Goal: Task Accomplishment & Management: Manage account settings

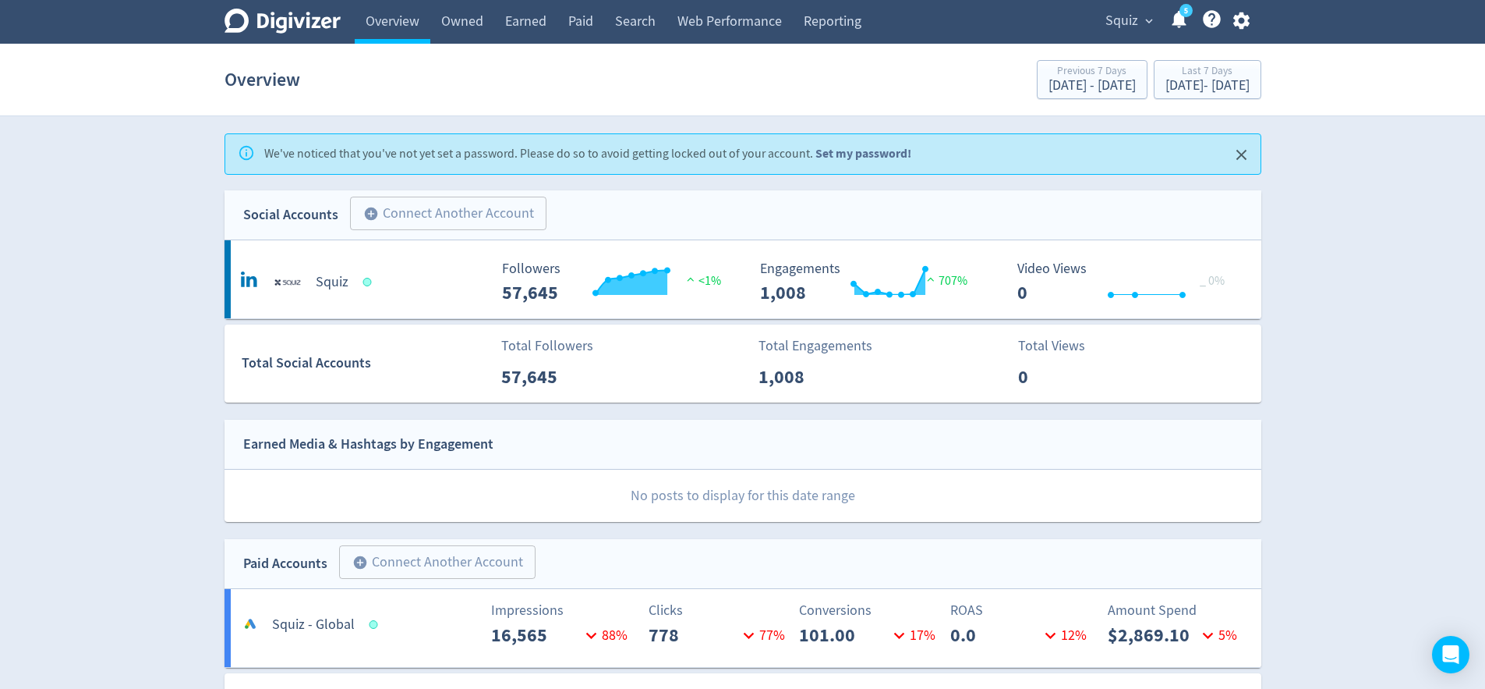
click at [858, 152] on link "Set my password!" at bounding box center [864, 153] width 96 height 16
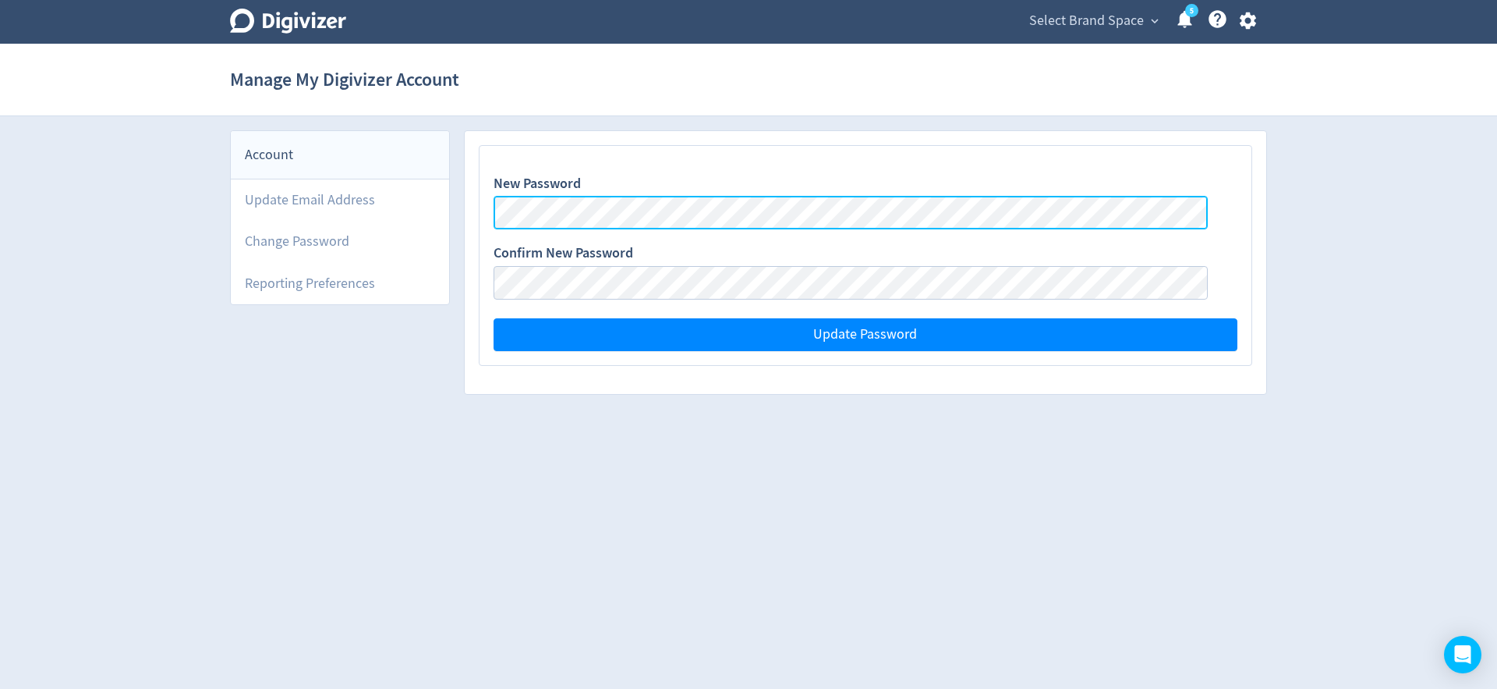
click at [276, 169] on div "Account Update Email Address Change Password Reporting Preferences New Password…" at bounding box center [748, 269] width 1037 height 278
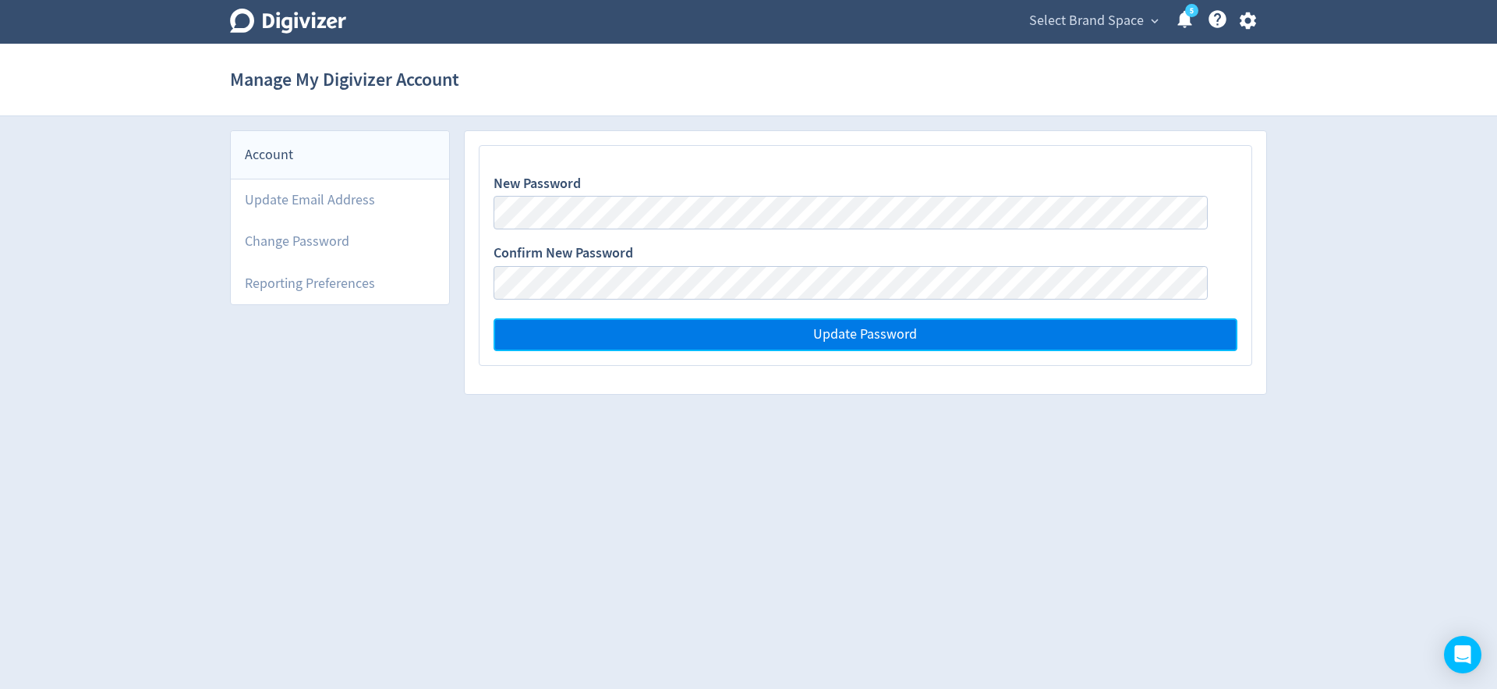
click at [917, 331] on span "Update Password" at bounding box center [865, 334] width 104 height 14
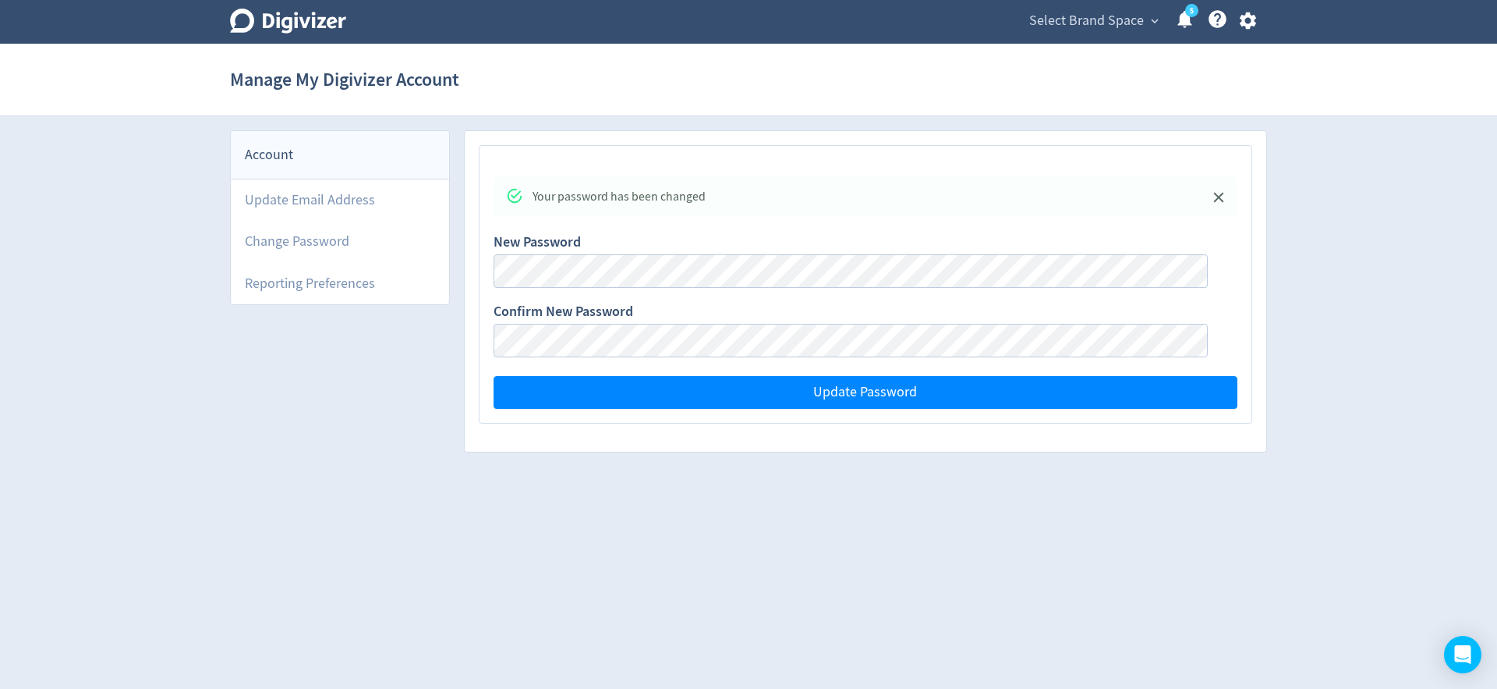
click at [271, 166] on div "Account" at bounding box center [340, 155] width 218 height 48
click at [1116, 17] on span "Select Brand Space" at bounding box center [1086, 21] width 115 height 25
click at [1143, 55] on link "Squiz" at bounding box center [1138, 55] width 48 height 43
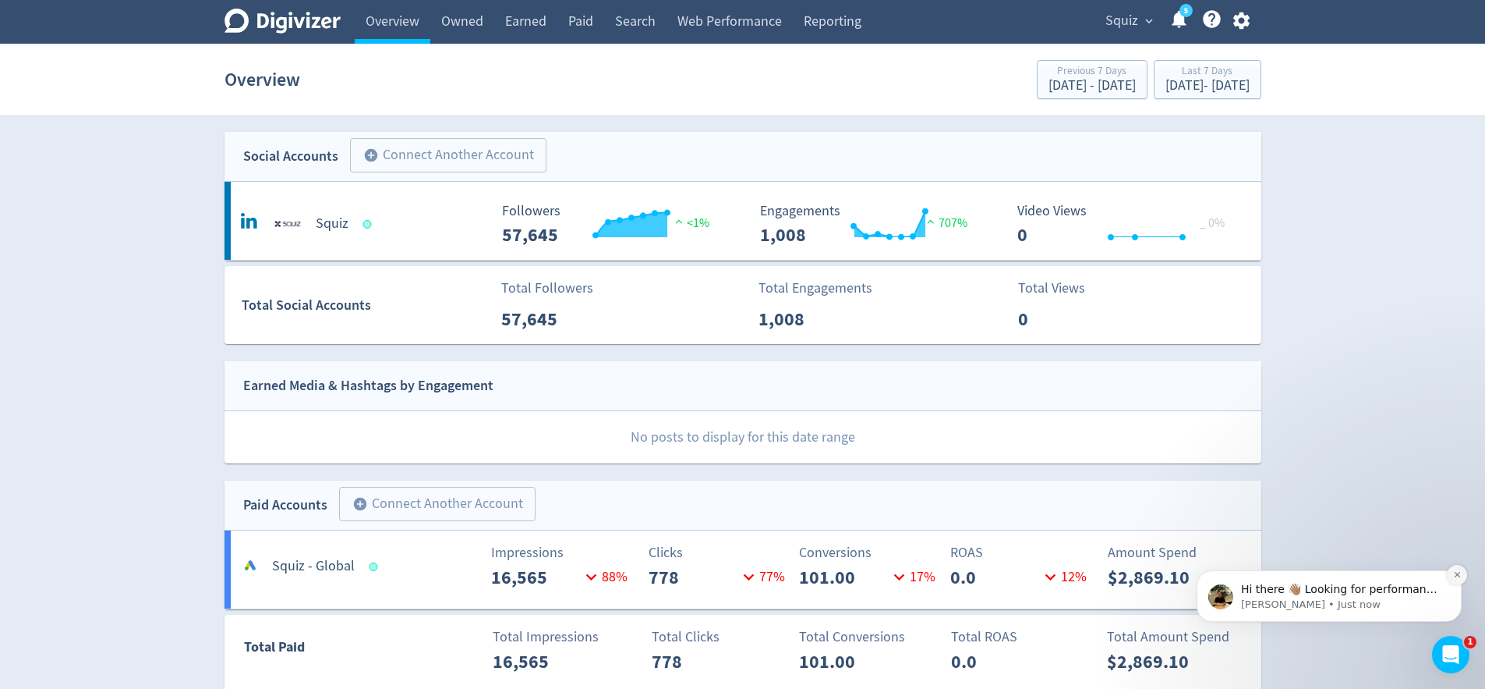
click at [1459, 575] on icon "Dismiss notification" at bounding box center [1457, 574] width 9 height 9
